Goal: Check status: Check status

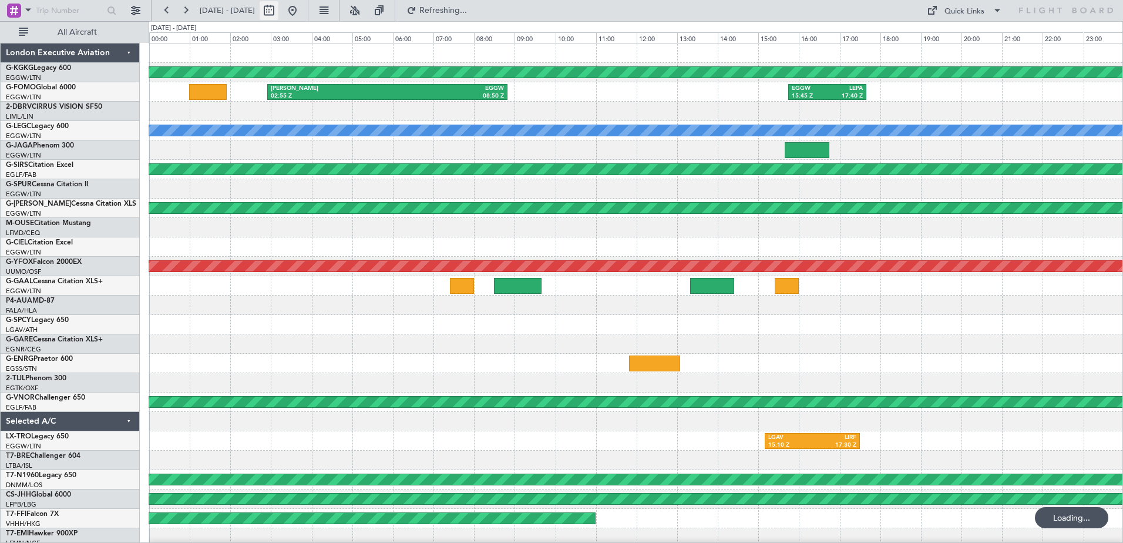
click at [278, 12] on button at bounding box center [269, 10] width 19 height 19
select select "7"
select select "2025"
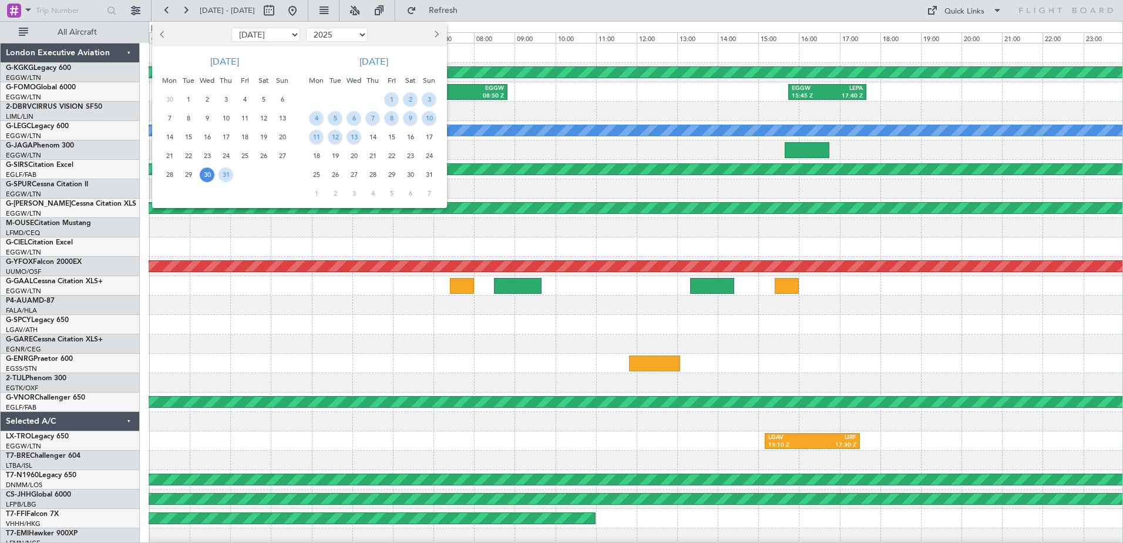
click at [440, 39] on button "Next month" at bounding box center [435, 34] width 13 height 19
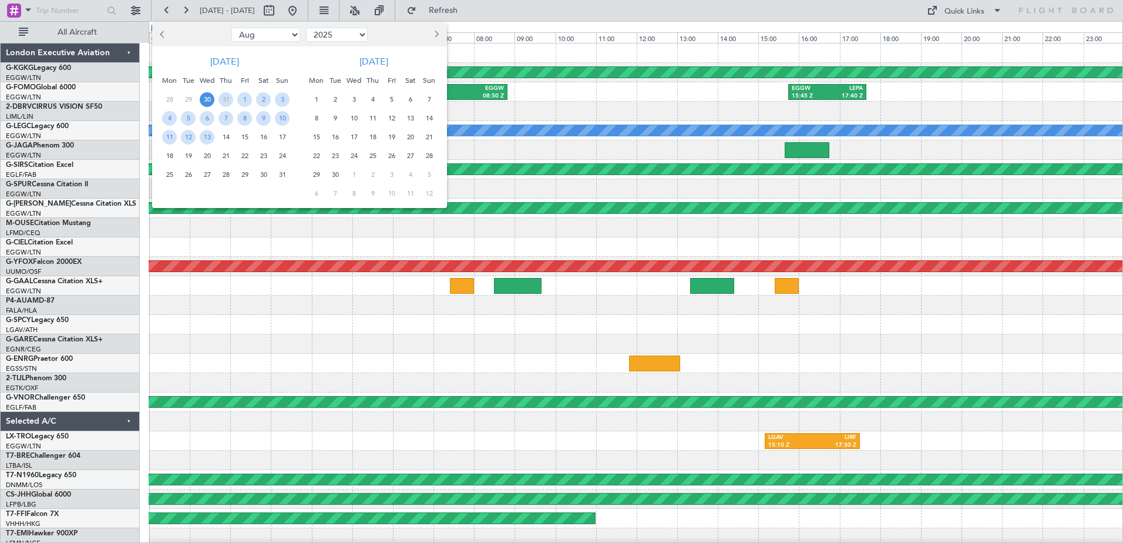
click at [436, 36] on span "Next month" at bounding box center [435, 34] width 7 height 7
click at [334, 135] on span "14" at bounding box center [335, 137] width 15 height 15
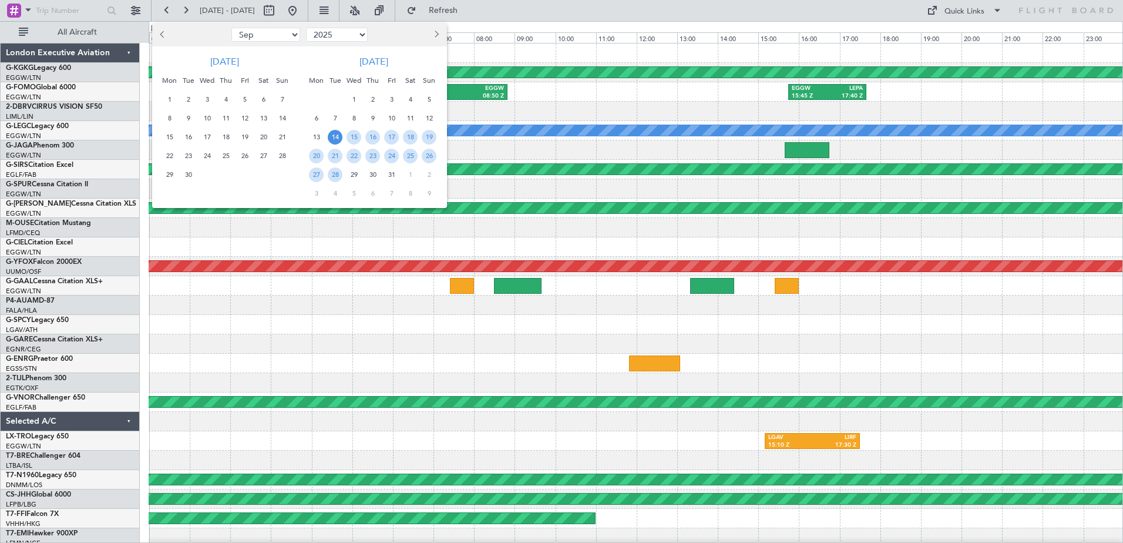
click at [334, 135] on span "14" at bounding box center [335, 137] width 15 height 15
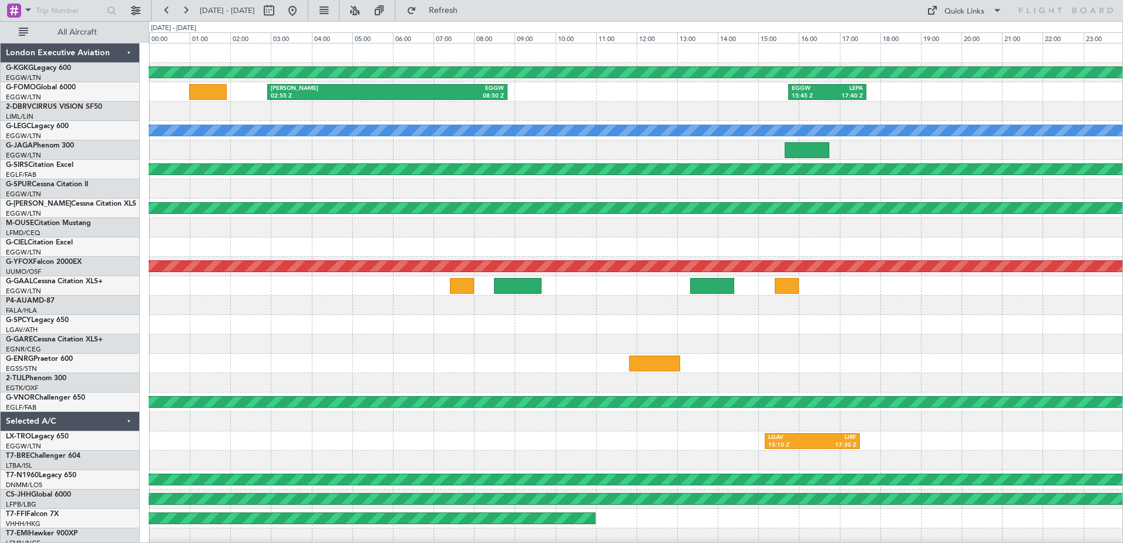
select select "10"
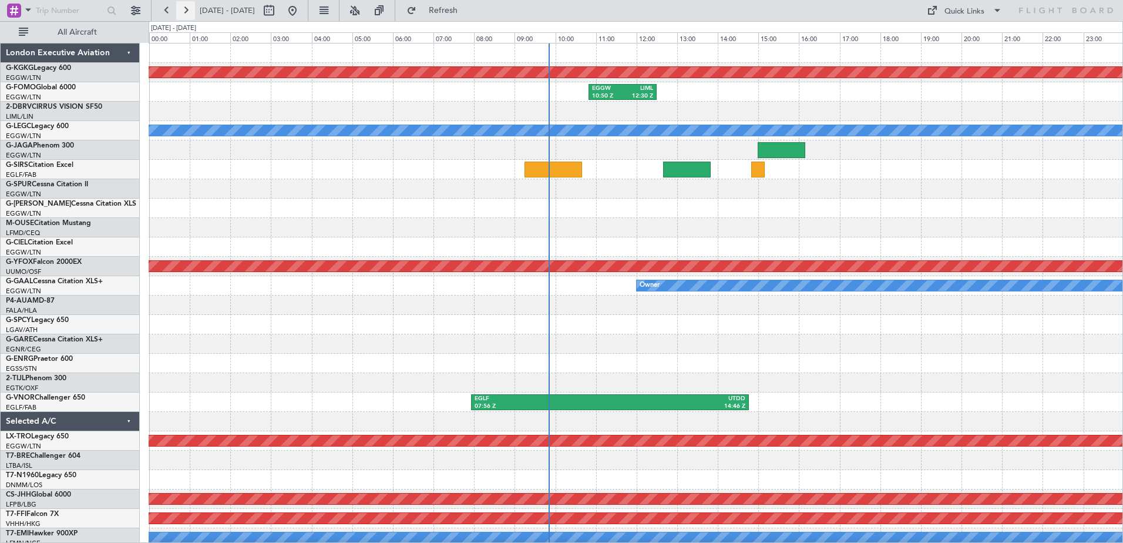
click at [190, 8] on button at bounding box center [185, 10] width 19 height 19
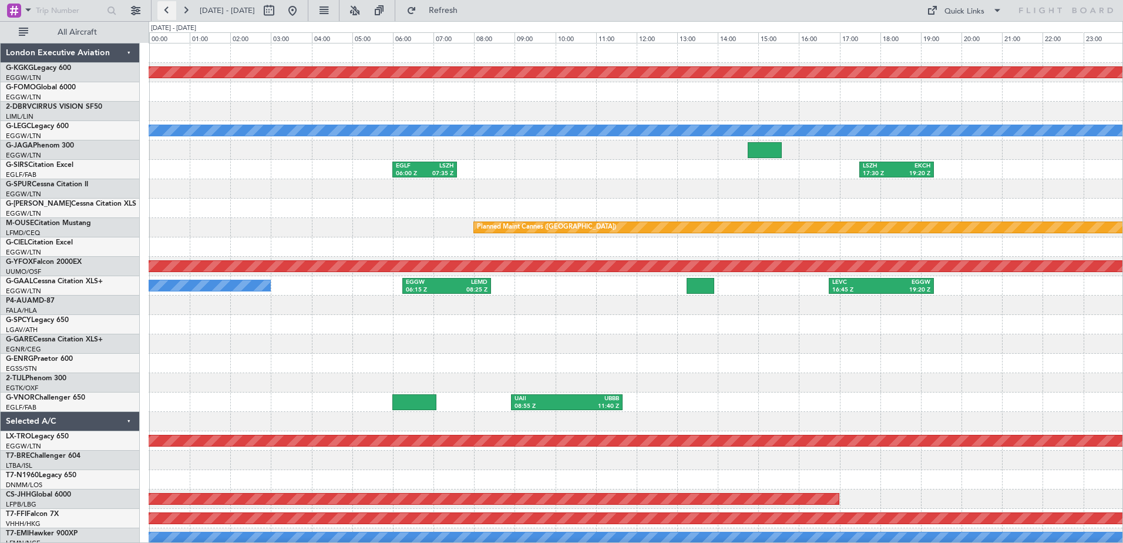
click at [165, 14] on button at bounding box center [166, 10] width 19 height 19
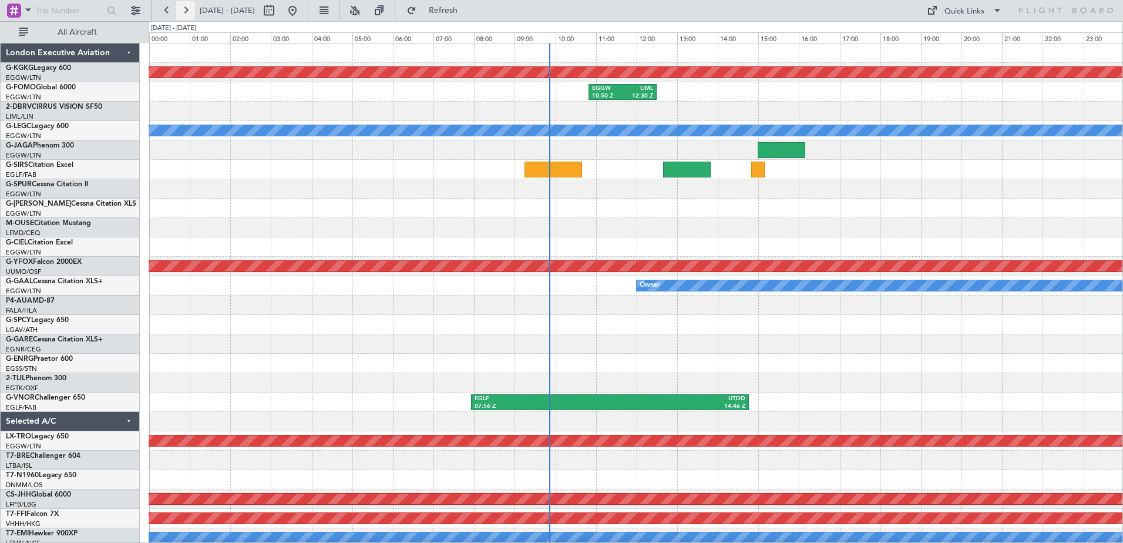
click at [190, 8] on button at bounding box center [185, 10] width 19 height 19
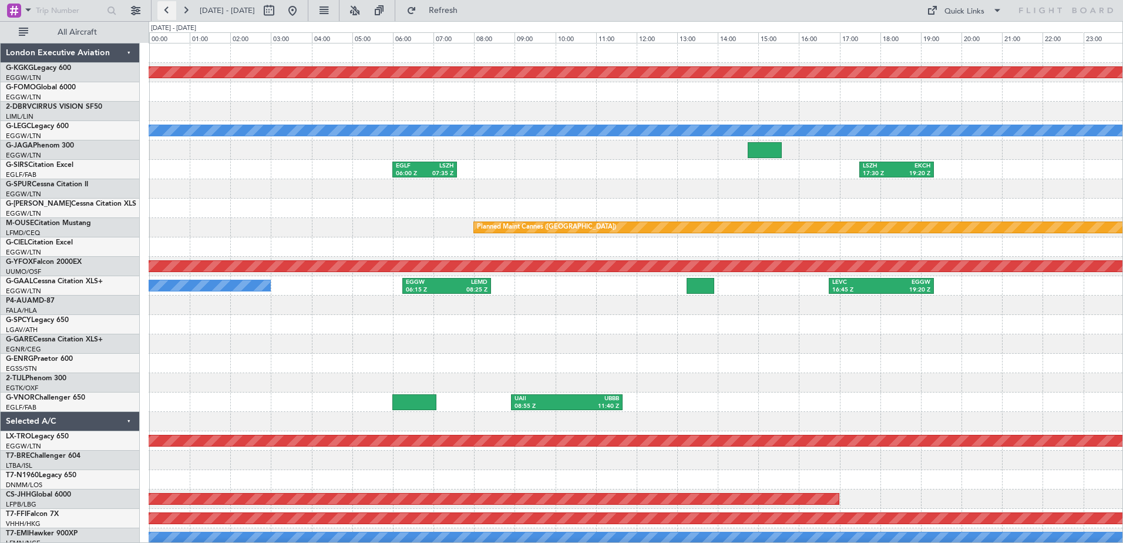
click at [170, 12] on button at bounding box center [166, 10] width 19 height 19
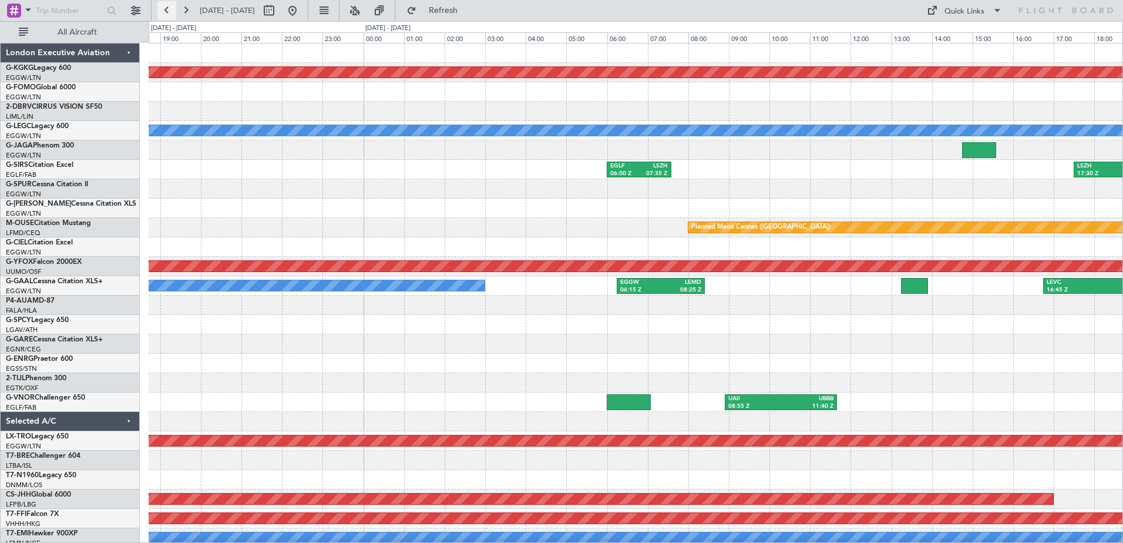
click at [170, 12] on button at bounding box center [166, 10] width 19 height 19
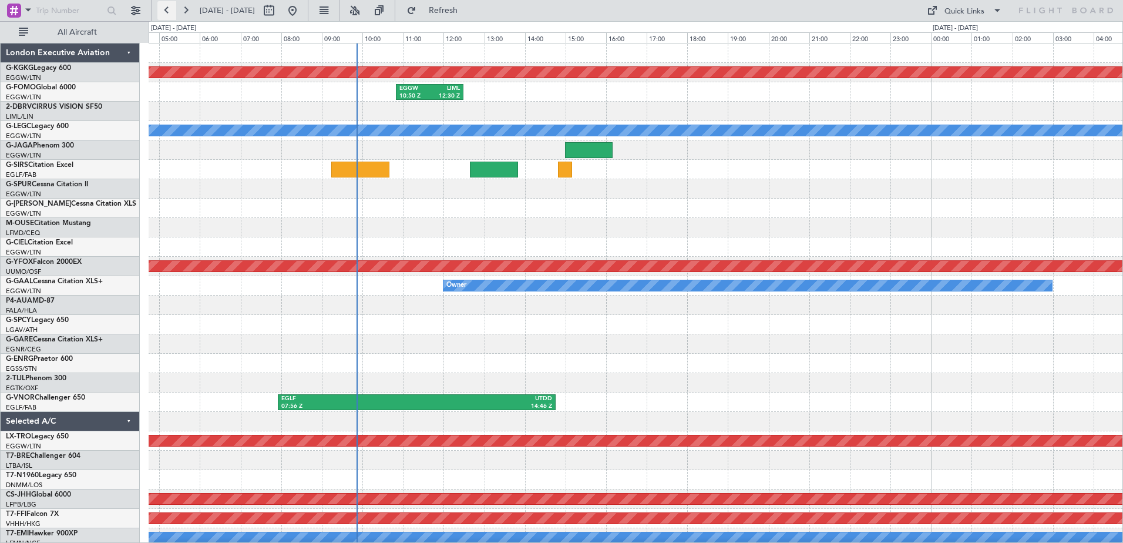
click at [170, 12] on button at bounding box center [166, 10] width 19 height 19
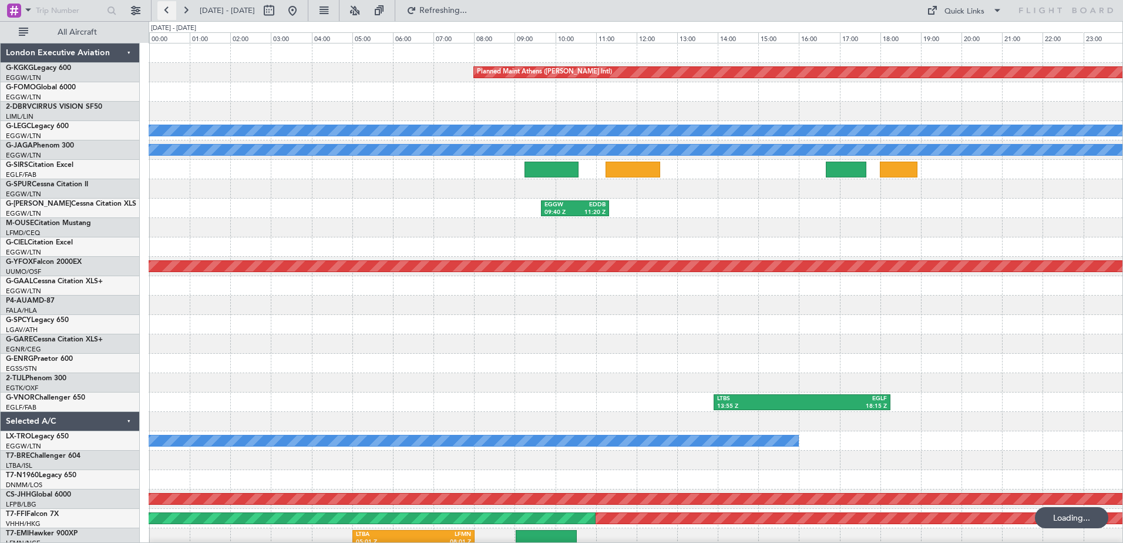
click at [170, 12] on button at bounding box center [166, 10] width 19 height 19
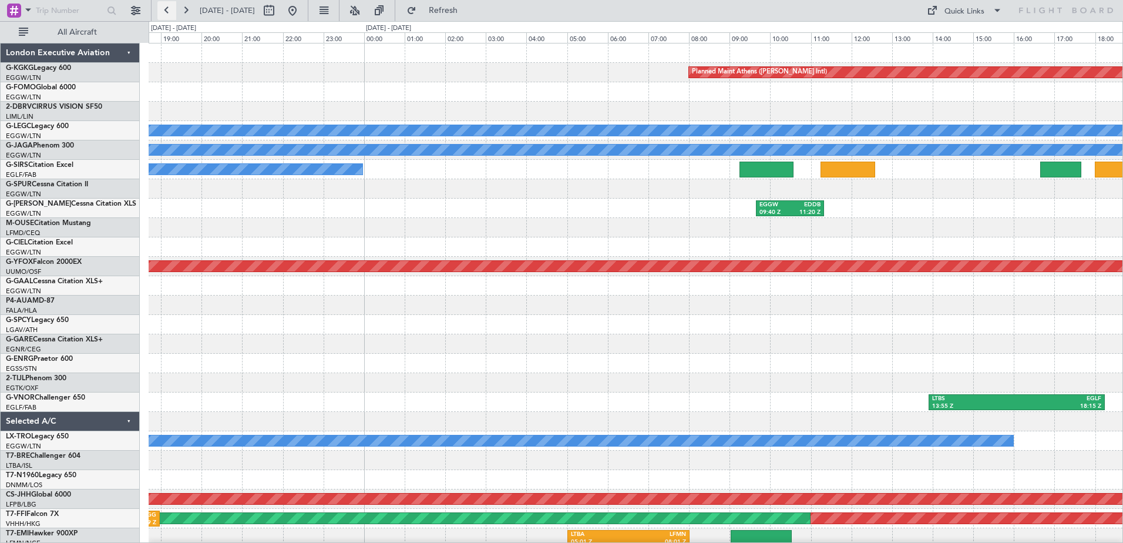
click at [170, 12] on button at bounding box center [166, 10] width 19 height 19
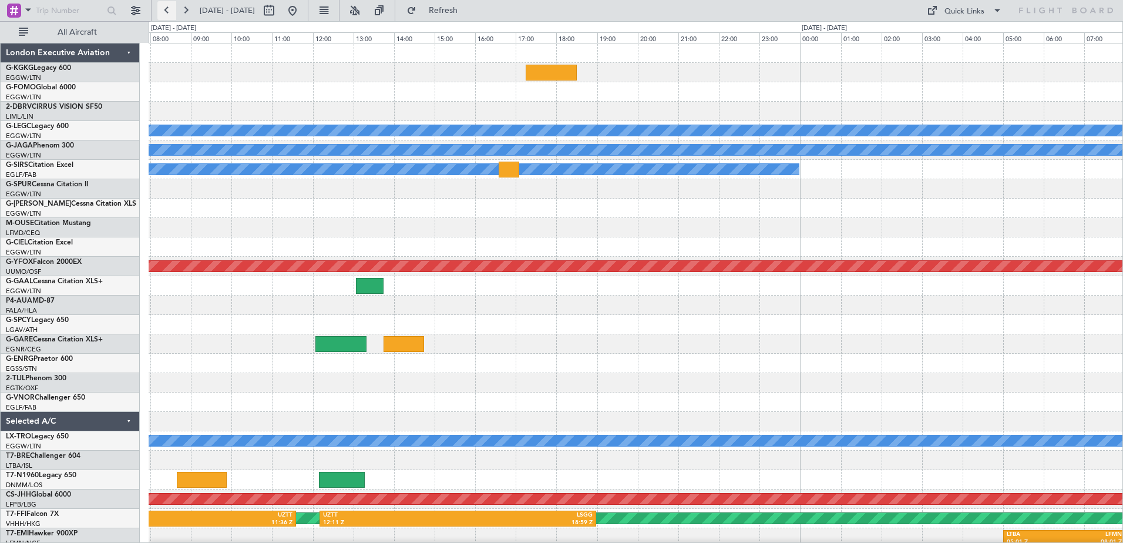
click at [170, 12] on button at bounding box center [166, 10] width 19 height 19
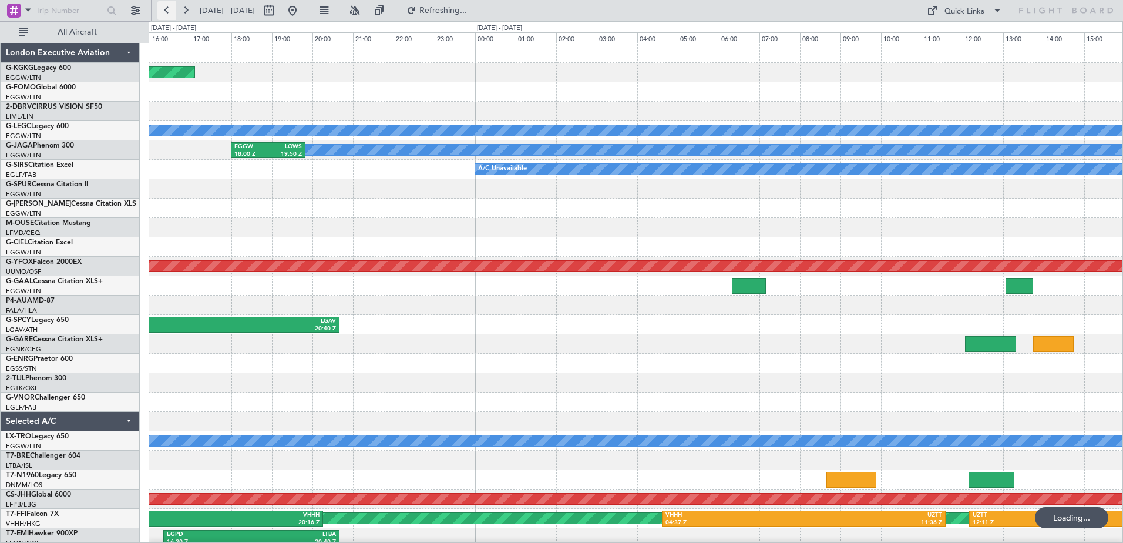
click at [170, 12] on button at bounding box center [166, 10] width 19 height 19
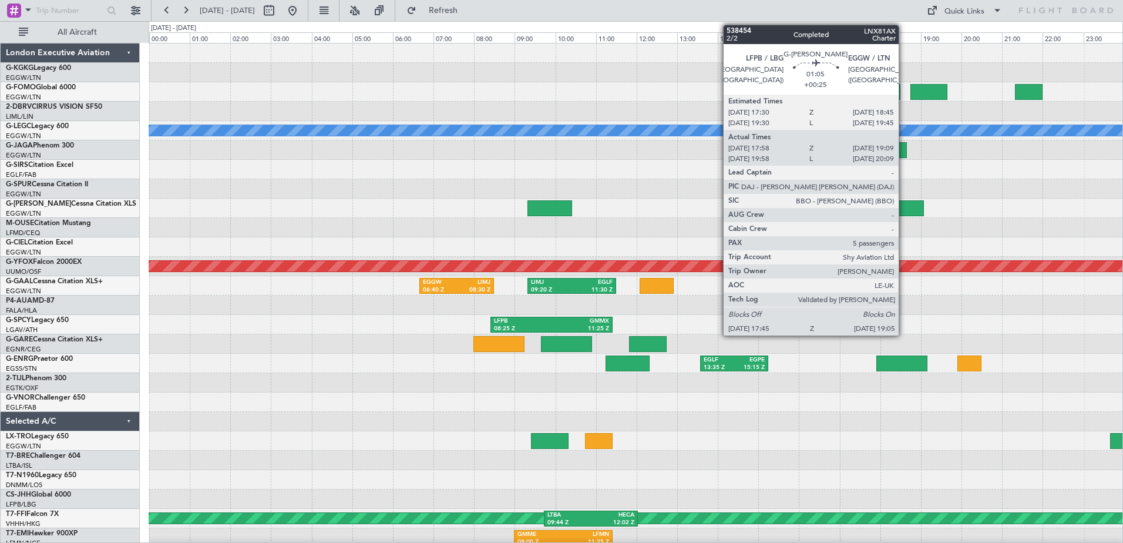
click at [904, 206] on div at bounding box center [896, 208] width 55 height 16
click at [904, 207] on div at bounding box center [896, 208] width 55 height 16
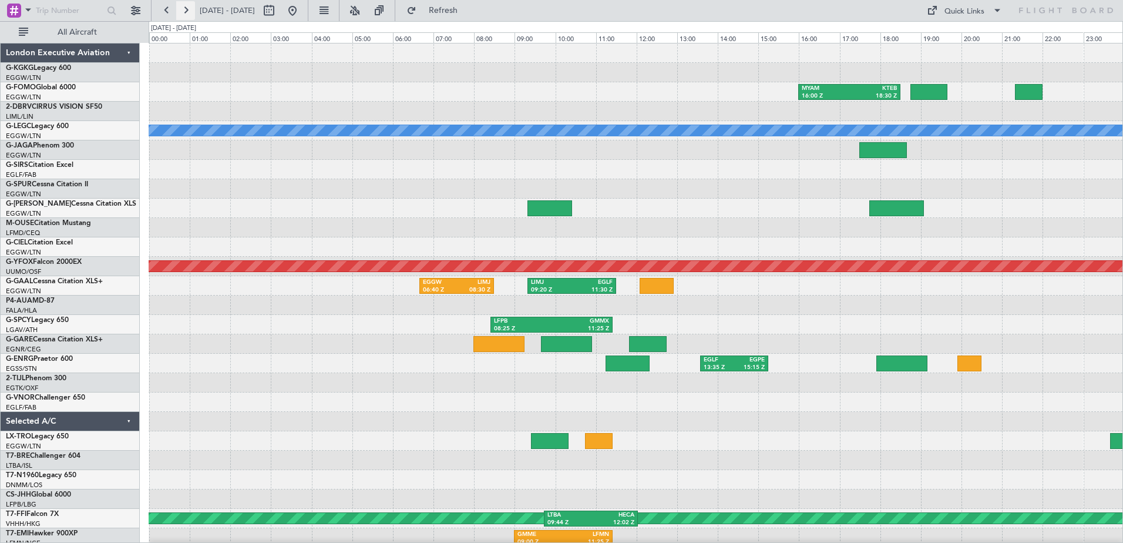
click at [189, 11] on button at bounding box center [185, 10] width 19 height 19
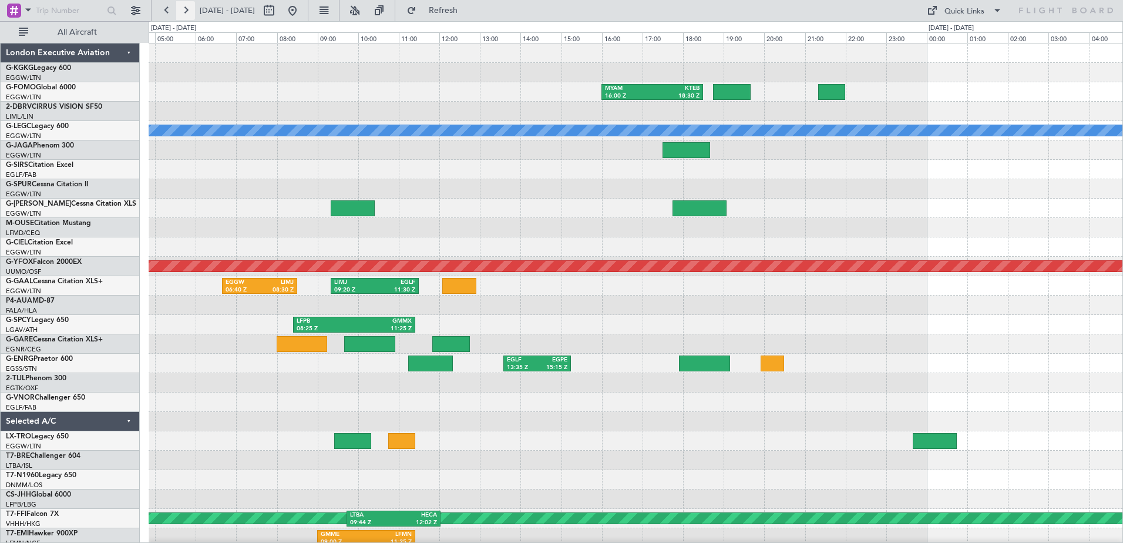
click at [189, 11] on button at bounding box center [185, 10] width 19 height 19
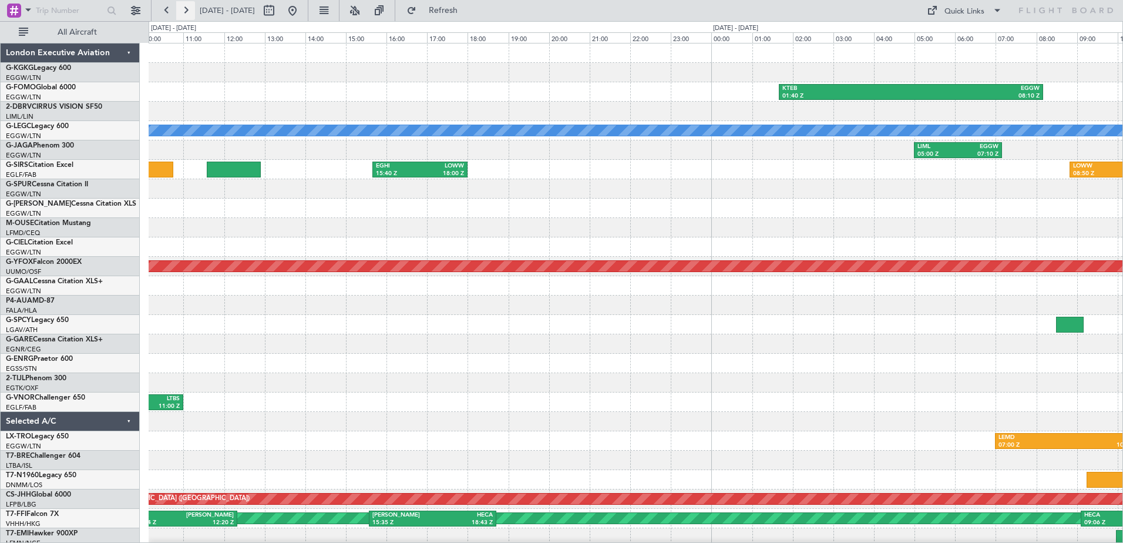
click at [189, 11] on button at bounding box center [185, 10] width 19 height 19
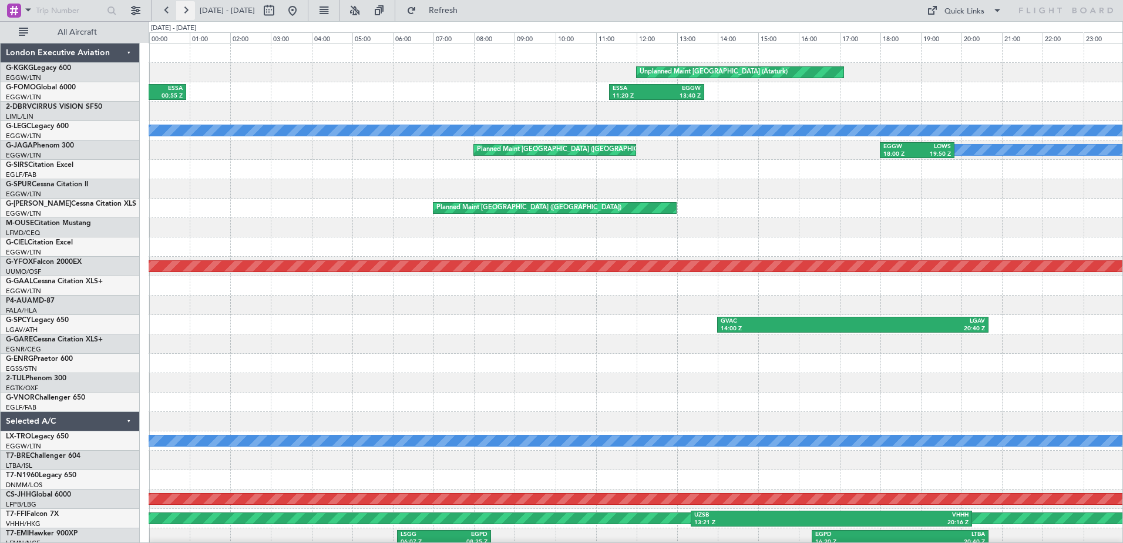
click at [189, 11] on button at bounding box center [185, 10] width 19 height 19
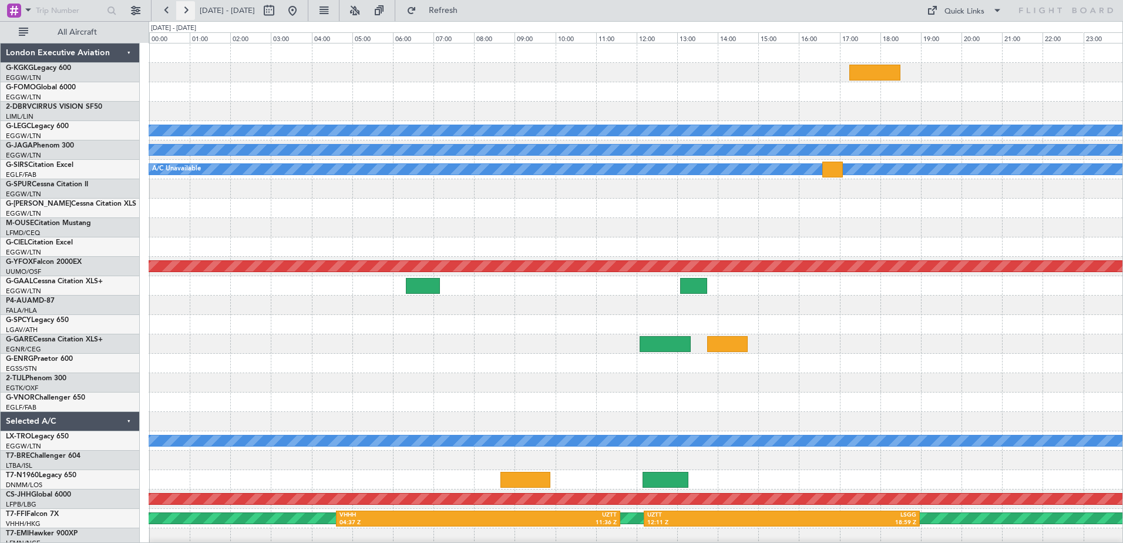
click at [189, 11] on button at bounding box center [185, 10] width 19 height 19
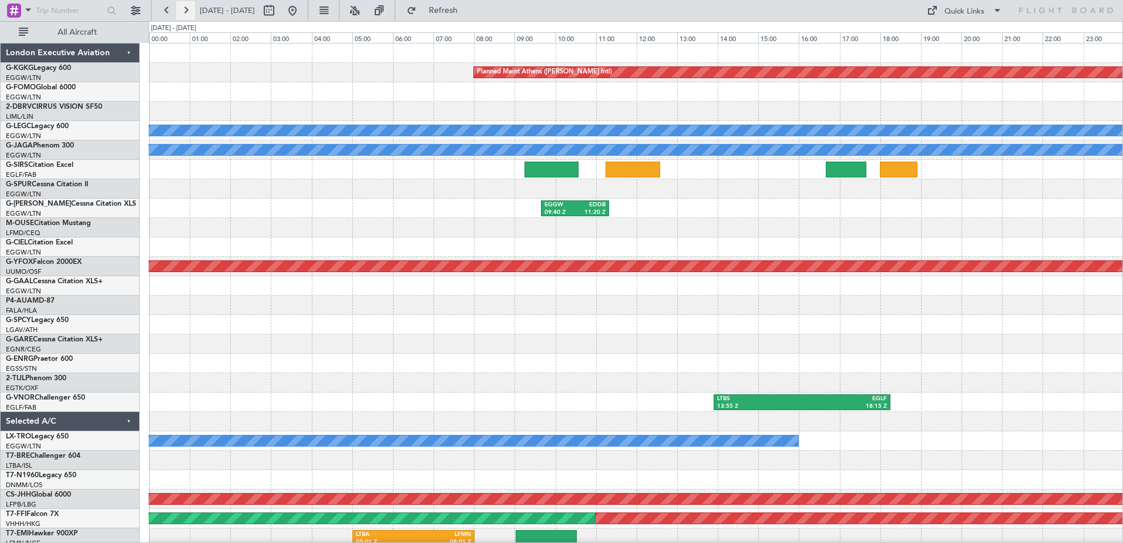
click at [184, 9] on button at bounding box center [185, 10] width 19 height 19
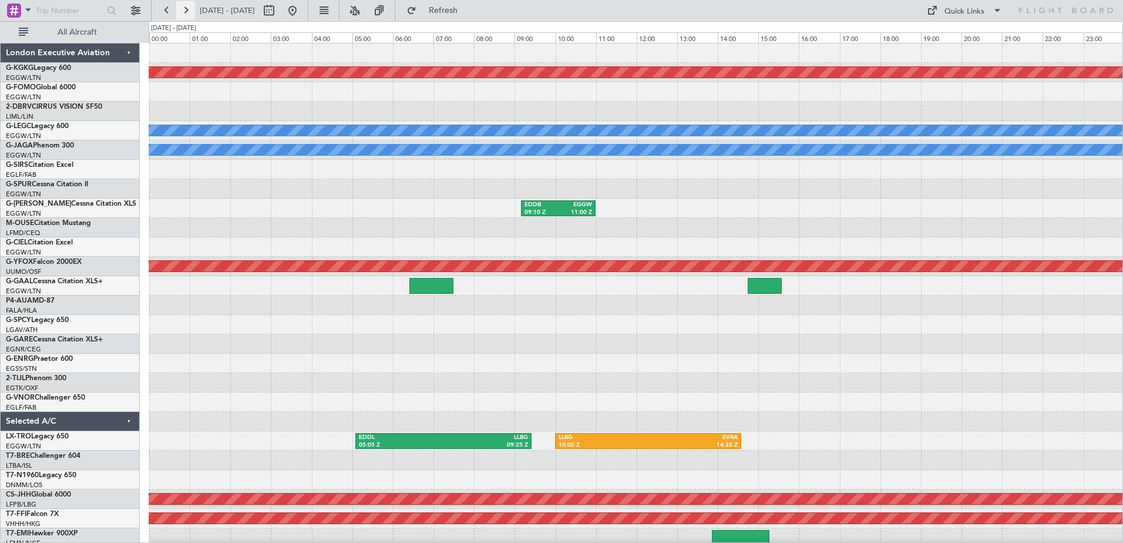
click at [184, 9] on button at bounding box center [185, 10] width 19 height 19
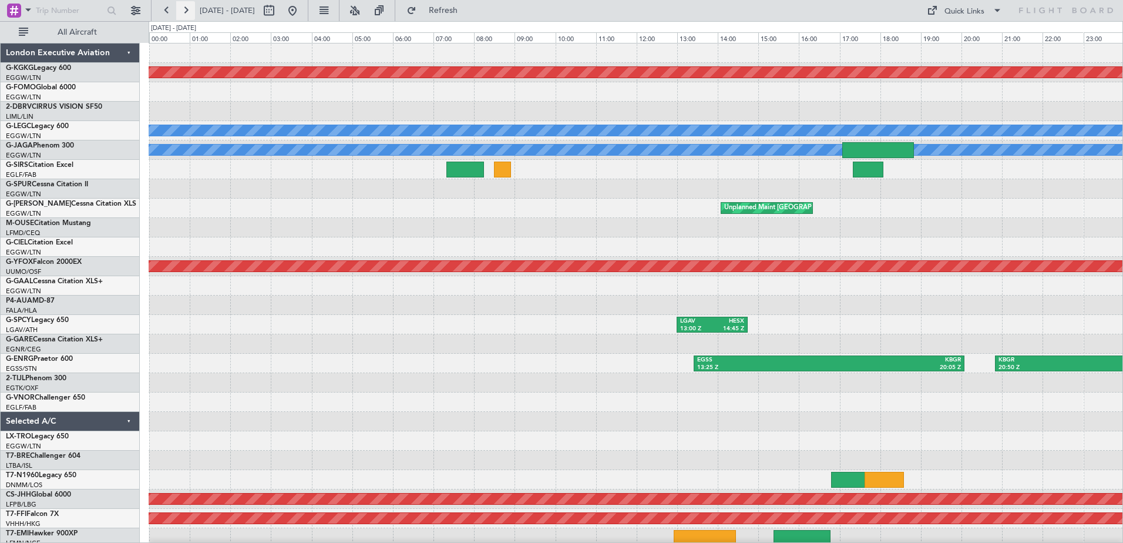
click at [184, 9] on button at bounding box center [185, 10] width 19 height 19
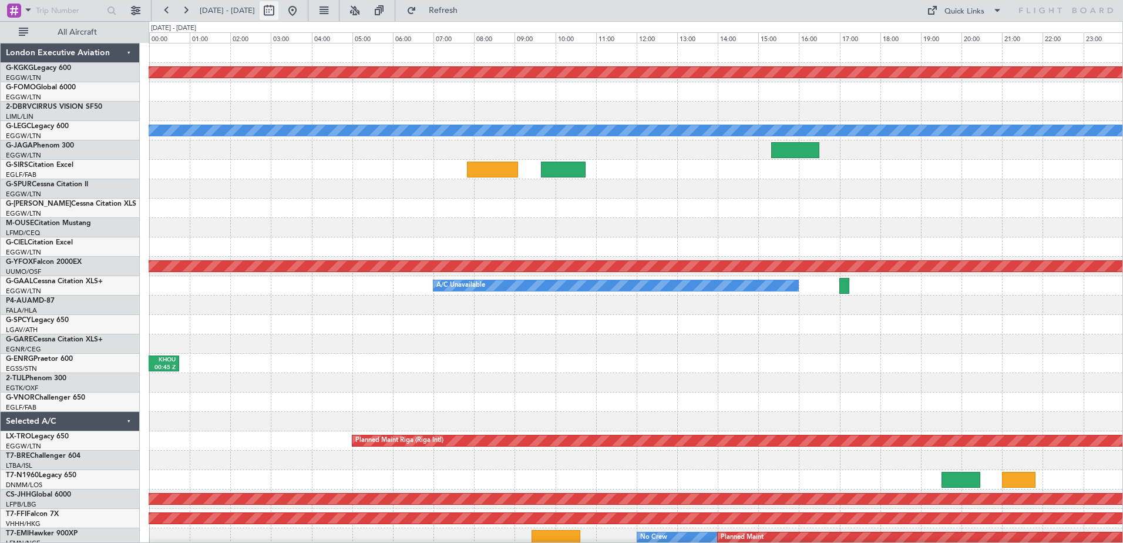
click at [278, 9] on button at bounding box center [269, 10] width 19 height 19
select select "10"
select select "2025"
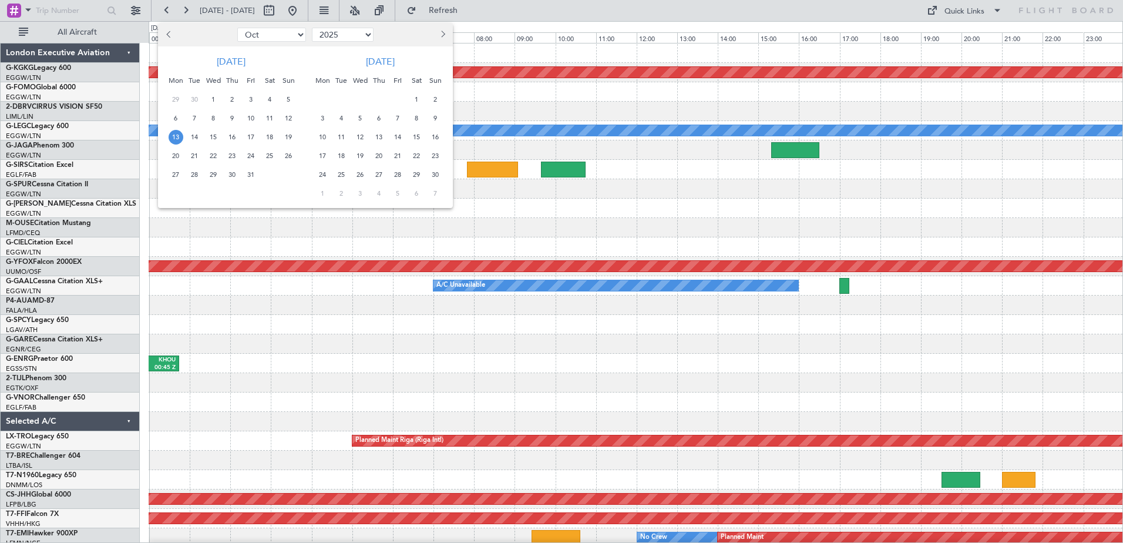
click at [171, 35] on span "Previous month" at bounding box center [169, 34] width 7 height 7
select select "9"
click at [176, 176] on span "29" at bounding box center [176, 174] width 15 height 15
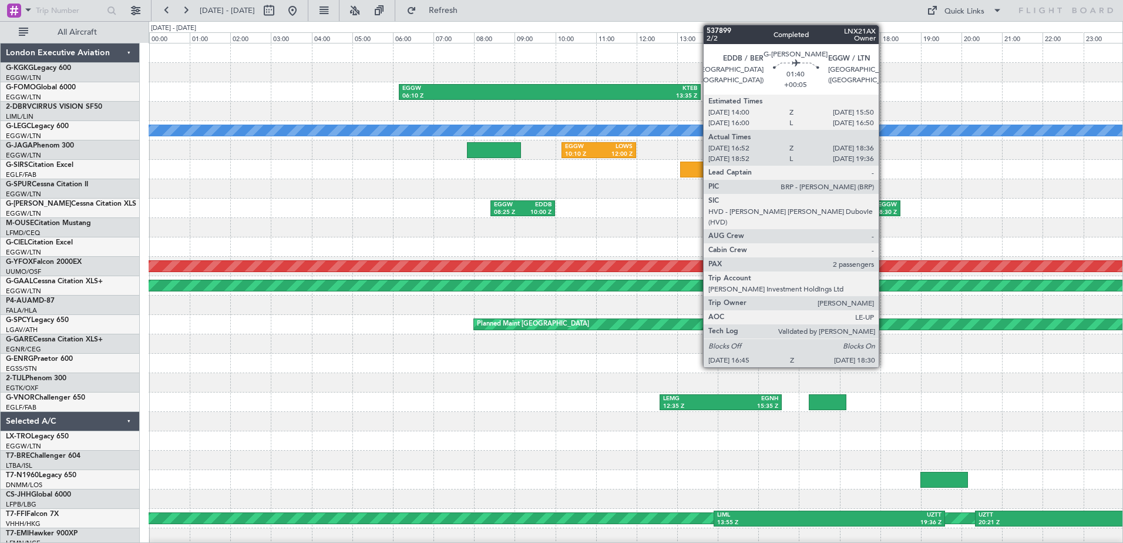
click at [884, 202] on div "EGGW" at bounding box center [881, 205] width 32 height 8
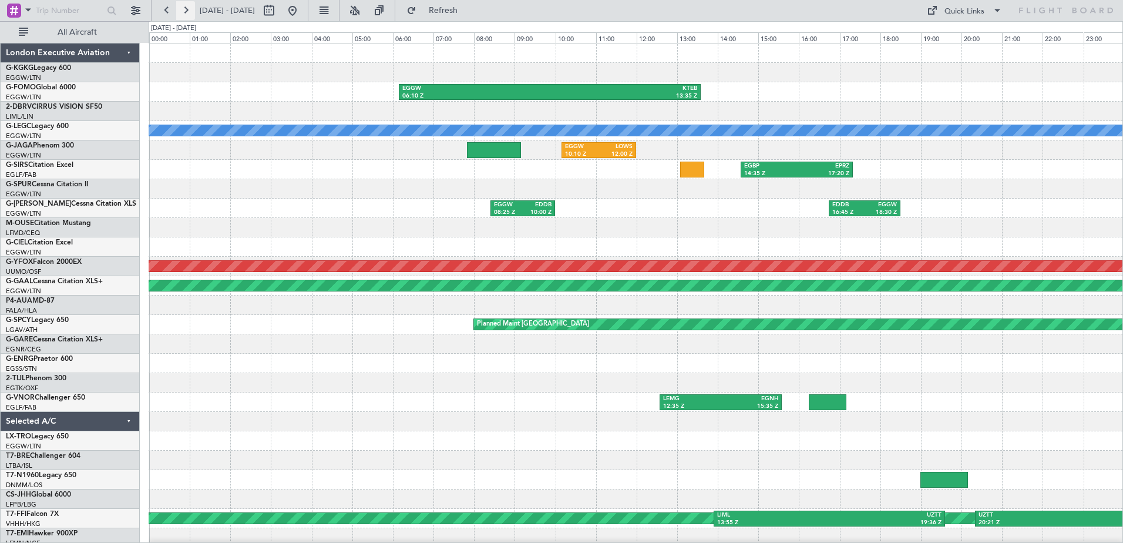
click at [191, 9] on button at bounding box center [185, 10] width 19 height 19
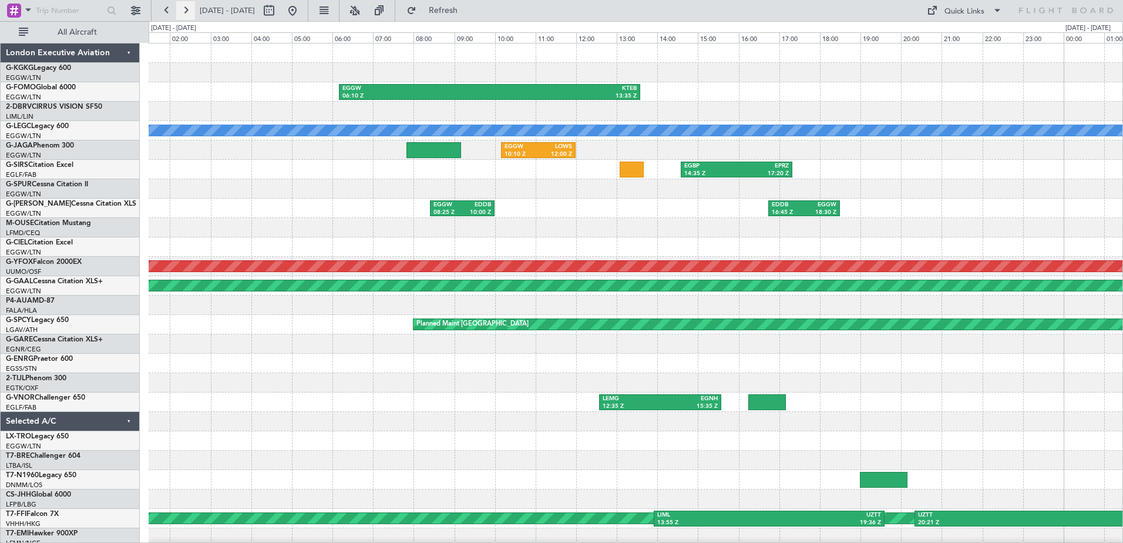
click at [191, 9] on button at bounding box center [185, 10] width 19 height 19
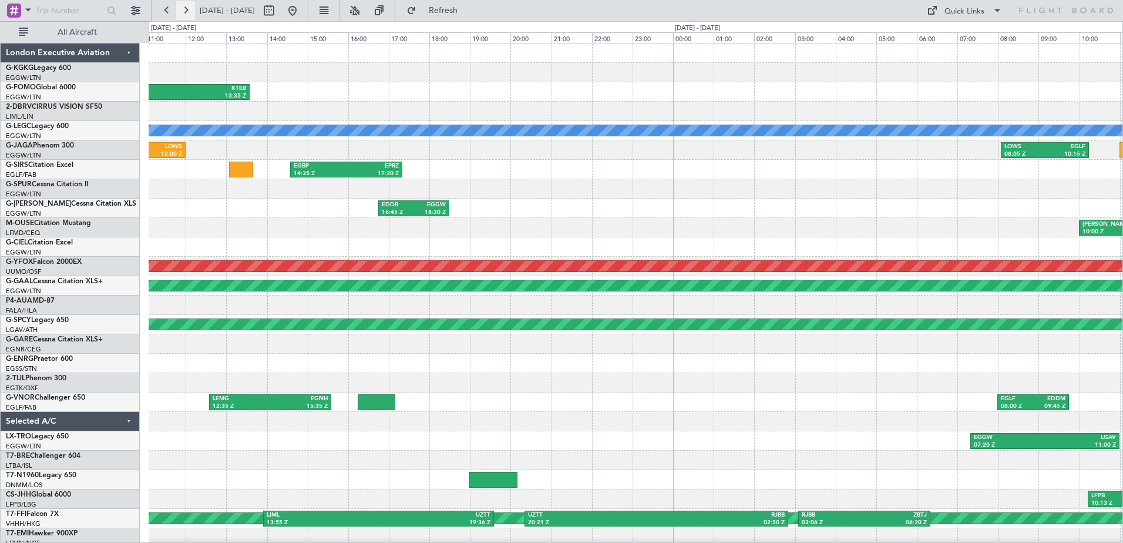
click at [191, 9] on button at bounding box center [185, 10] width 19 height 19
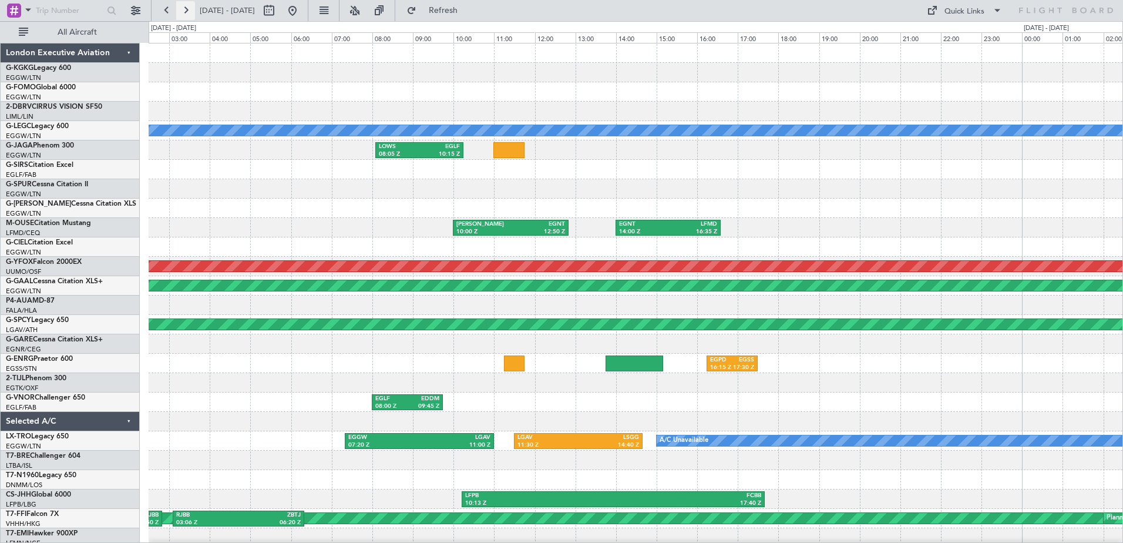
click at [191, 9] on button at bounding box center [185, 10] width 19 height 19
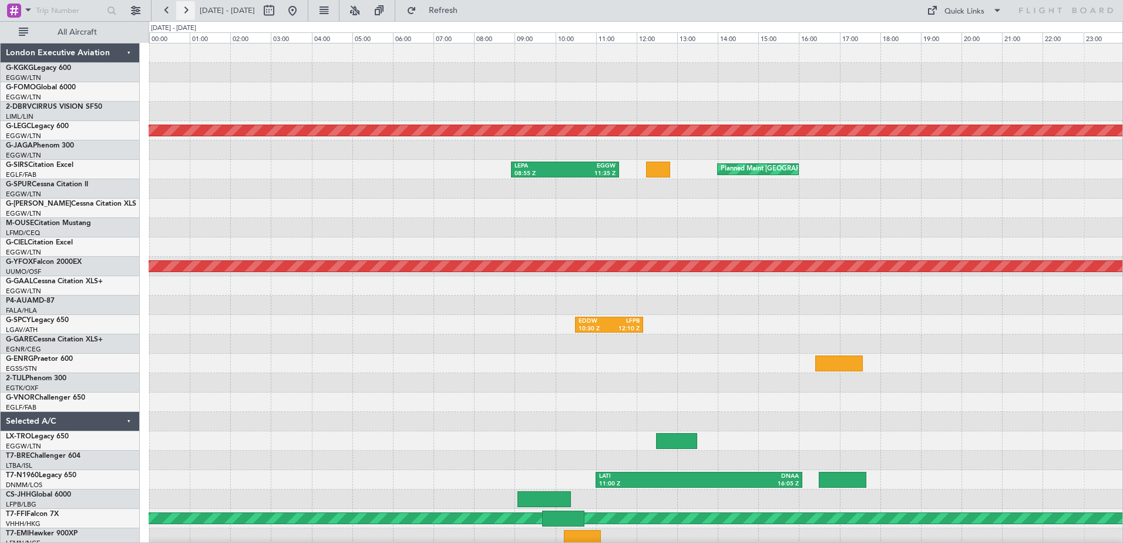
click at [191, 9] on button at bounding box center [185, 10] width 19 height 19
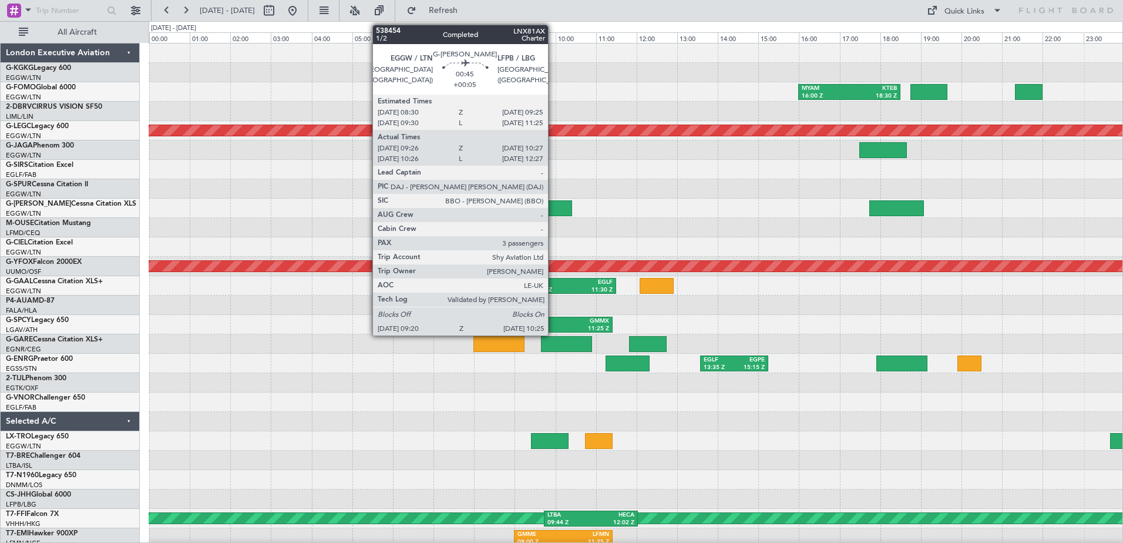
click at [553, 202] on div at bounding box center [549, 208] width 44 height 16
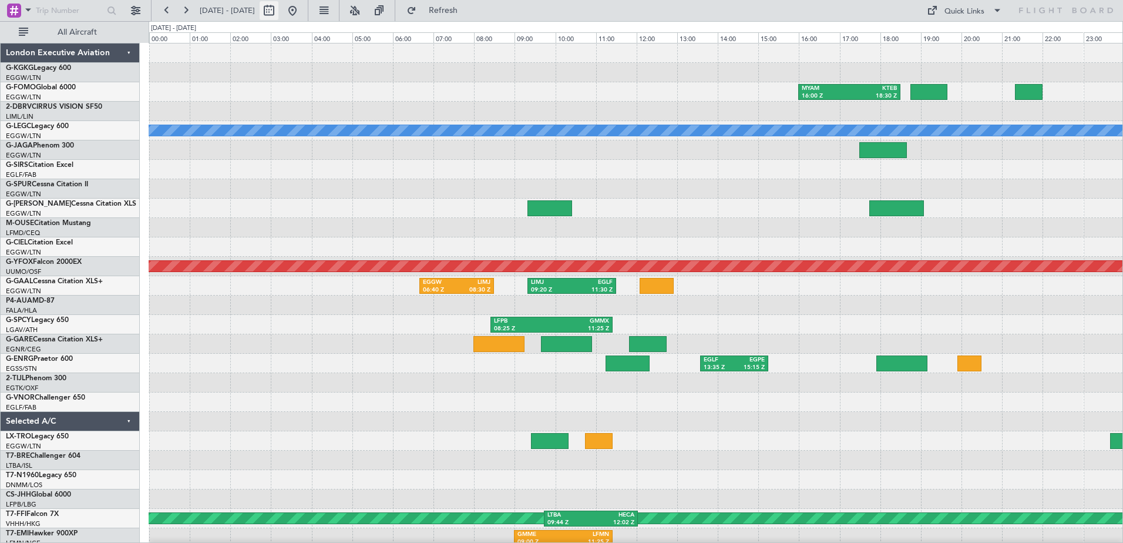
click at [278, 11] on button at bounding box center [269, 10] width 19 height 19
select select "10"
select select "2025"
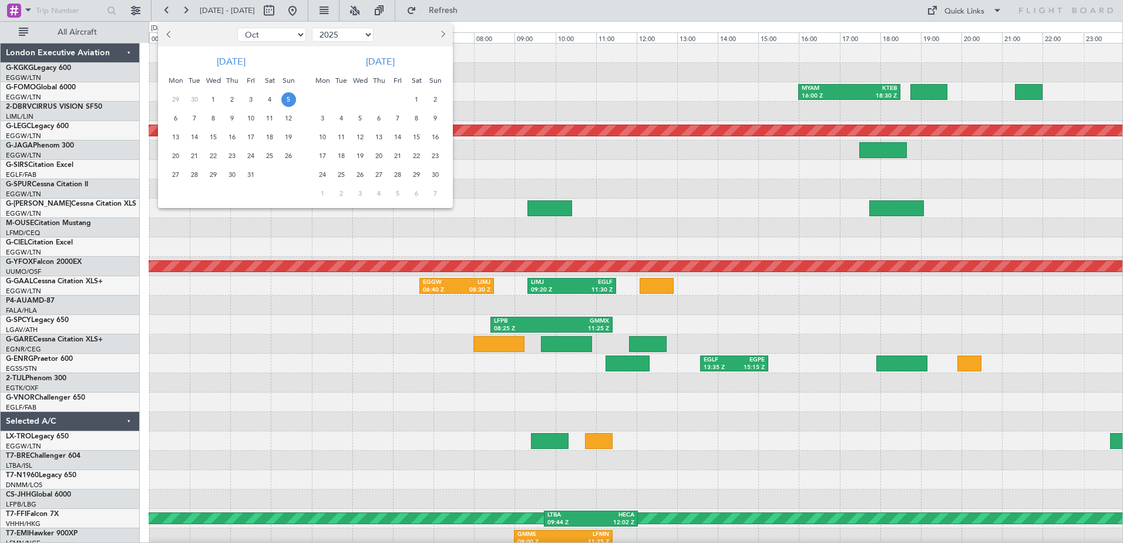
click at [169, 34] on span "Previous month" at bounding box center [169, 34] width 7 height 7
select select "7"
click at [193, 101] on span "1" at bounding box center [194, 99] width 15 height 15
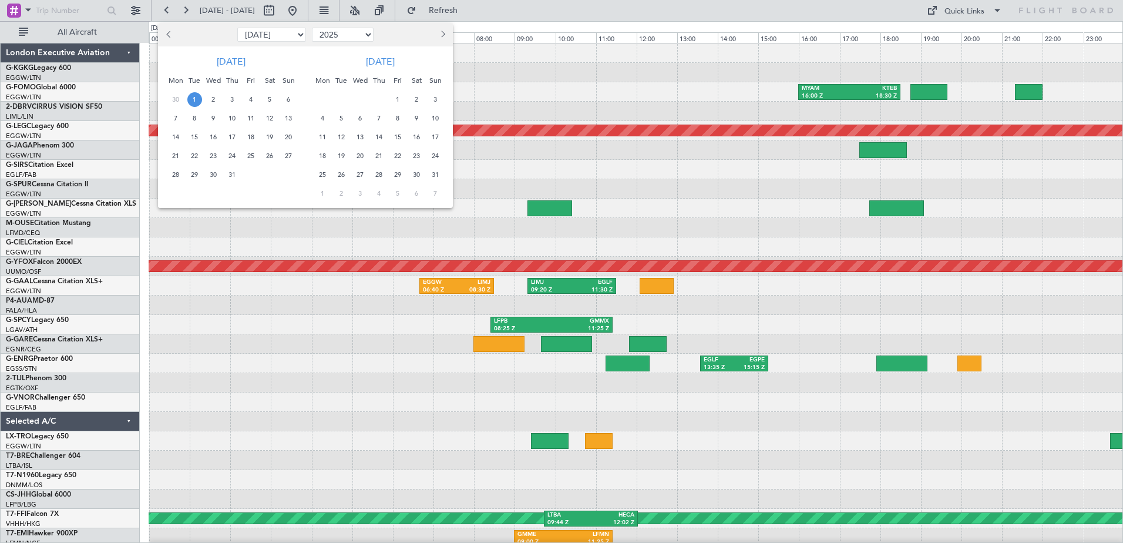
click at [193, 101] on span "1" at bounding box center [194, 99] width 15 height 15
